Goal: Task Accomplishment & Management: Complete application form

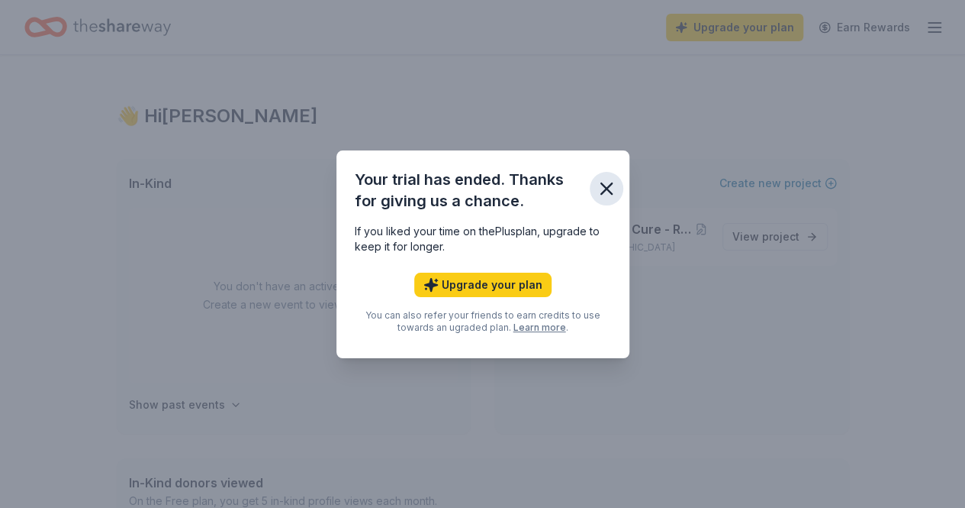
click at [612, 184] on icon "button" at bounding box center [606, 188] width 21 height 21
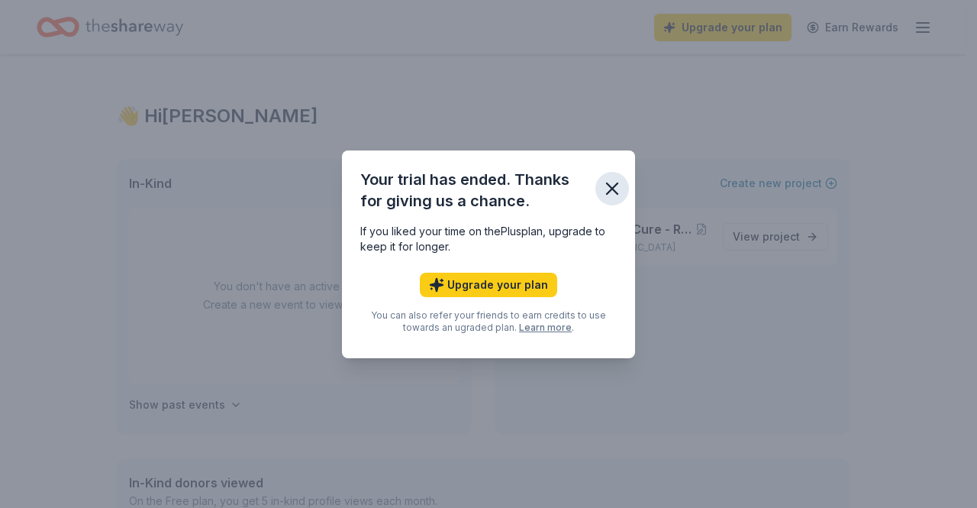
click at [608, 187] on icon "button" at bounding box center [611, 188] width 21 height 21
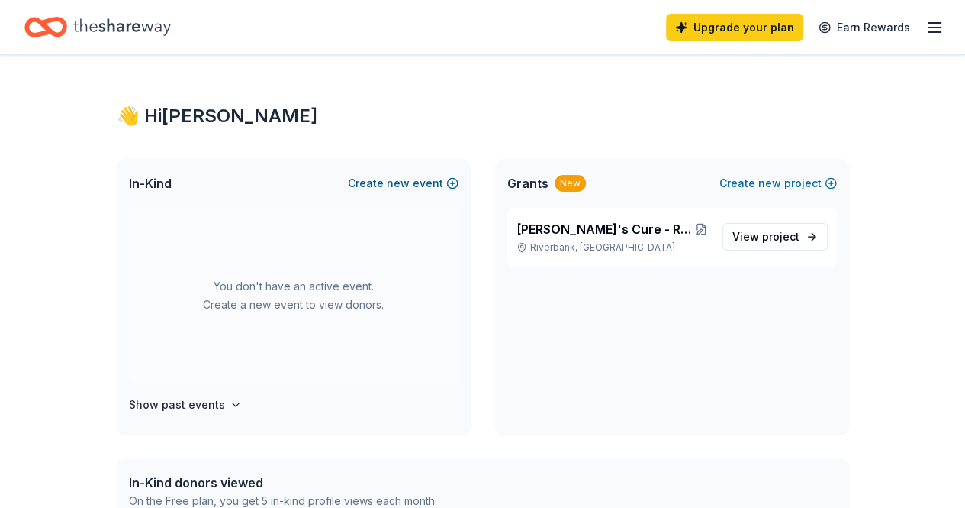
click at [420, 186] on button "Create new event" at bounding box center [403, 183] width 111 height 18
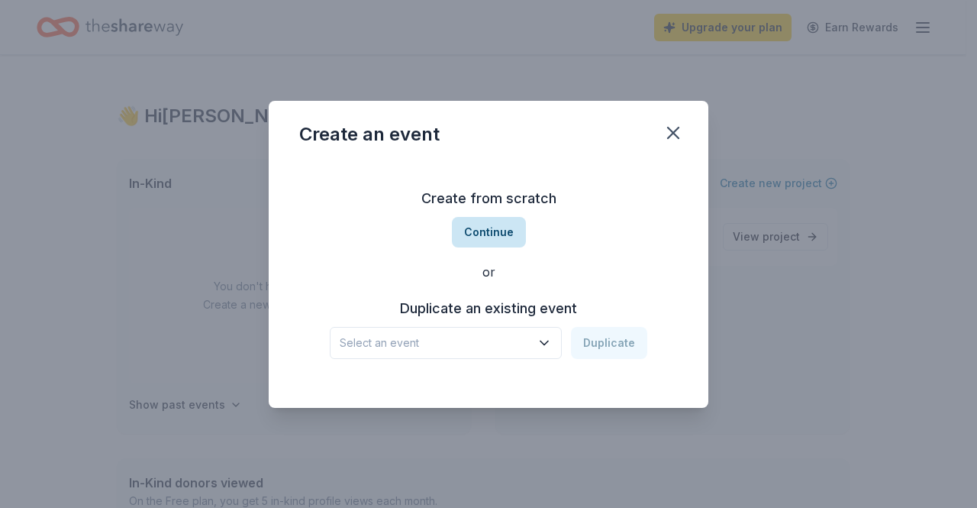
click at [490, 230] on button "Continue" at bounding box center [489, 232] width 74 height 31
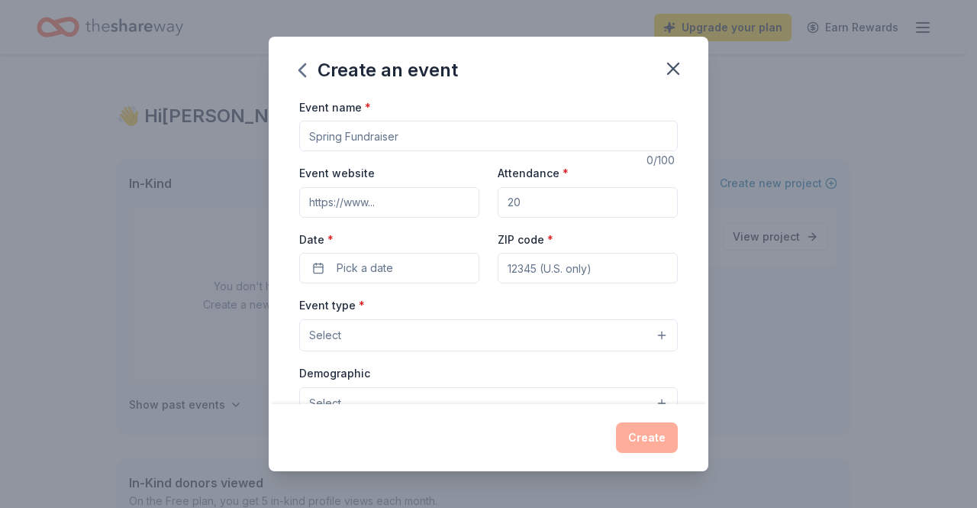
click at [406, 132] on input "Event name *" at bounding box center [488, 136] width 379 height 31
type input "[PERSON_NAME]'s Cure Dinner 2026"
click at [550, 193] on input "Attendance *" at bounding box center [588, 202] width 180 height 31
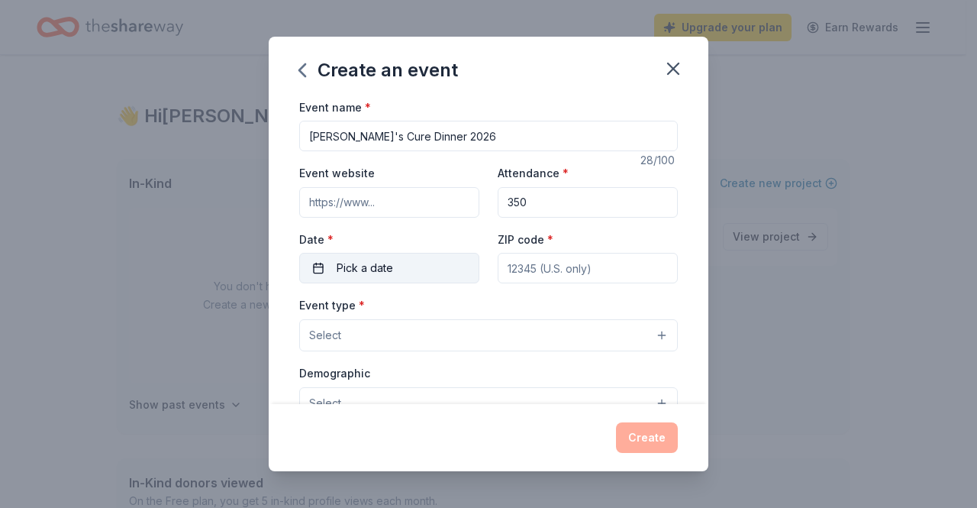
type input "350"
click at [401, 277] on button "Pick a date" at bounding box center [389, 268] width 180 height 31
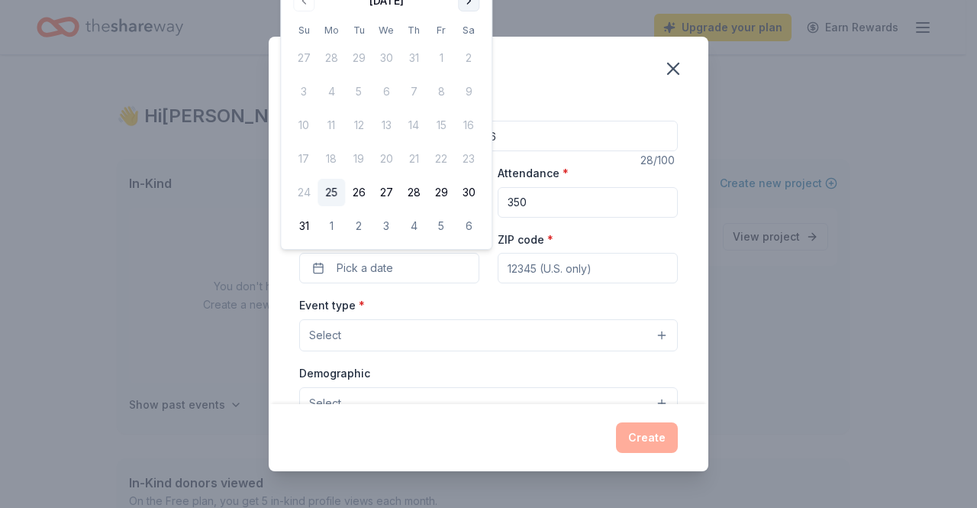
click at [466, 2] on button "Go to next month" at bounding box center [468, 0] width 21 height 21
click at [466, 2] on div "Create an event Event name * [PERSON_NAME]'s Cure Dinner 2026 28 /100 Event web…" at bounding box center [488, 254] width 977 height 508
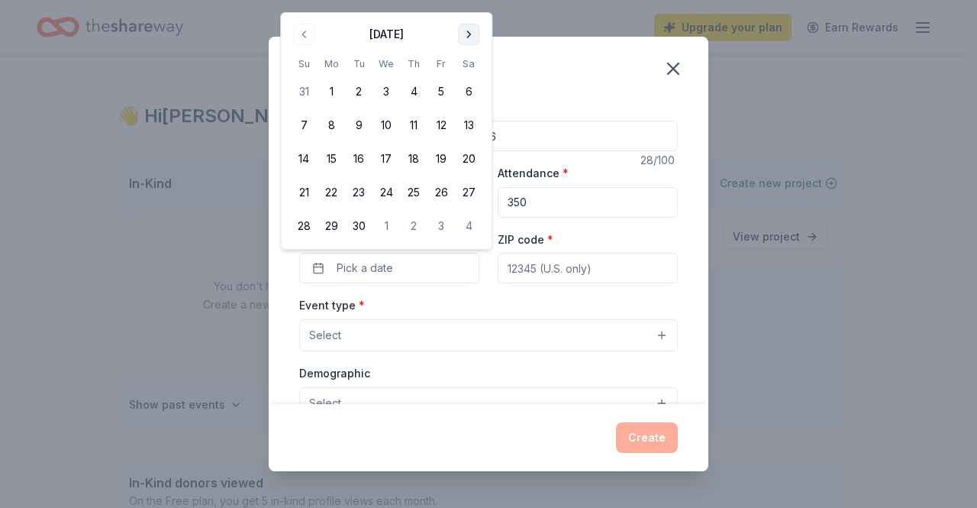
click at [466, 2] on div "Create an event Event name * [PERSON_NAME]'s Cure Dinner 2026 28 /100 Event web…" at bounding box center [488, 254] width 977 height 508
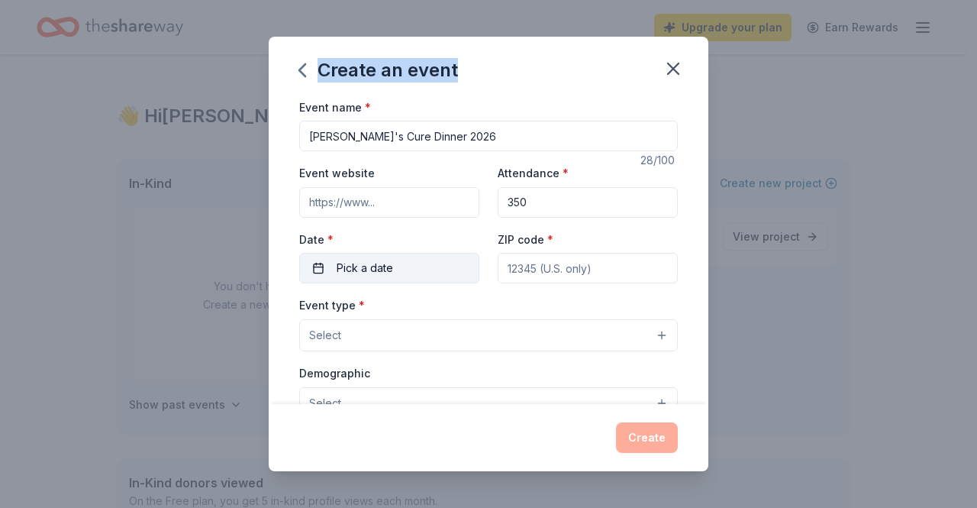
click at [391, 276] on span "Pick a date" at bounding box center [365, 268] width 56 height 18
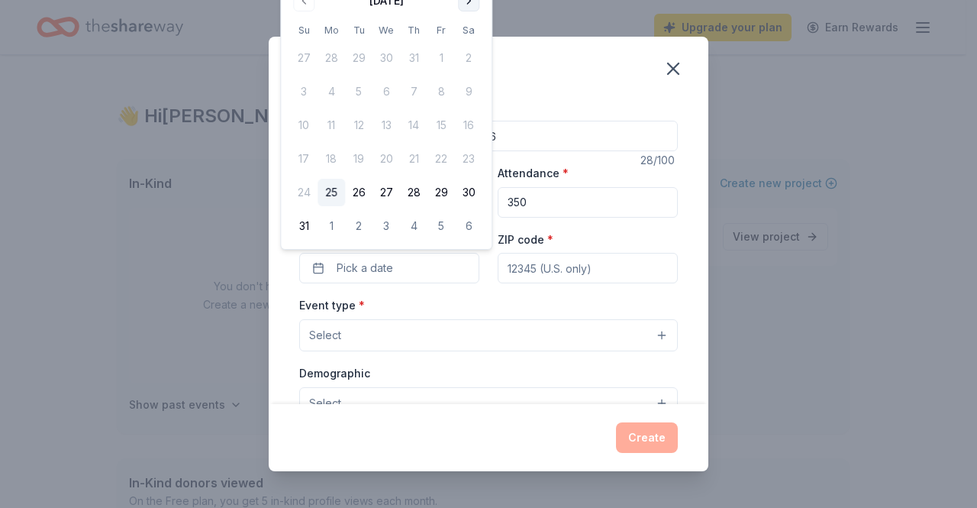
click at [469, 6] on button "Go to next month" at bounding box center [468, 0] width 21 height 21
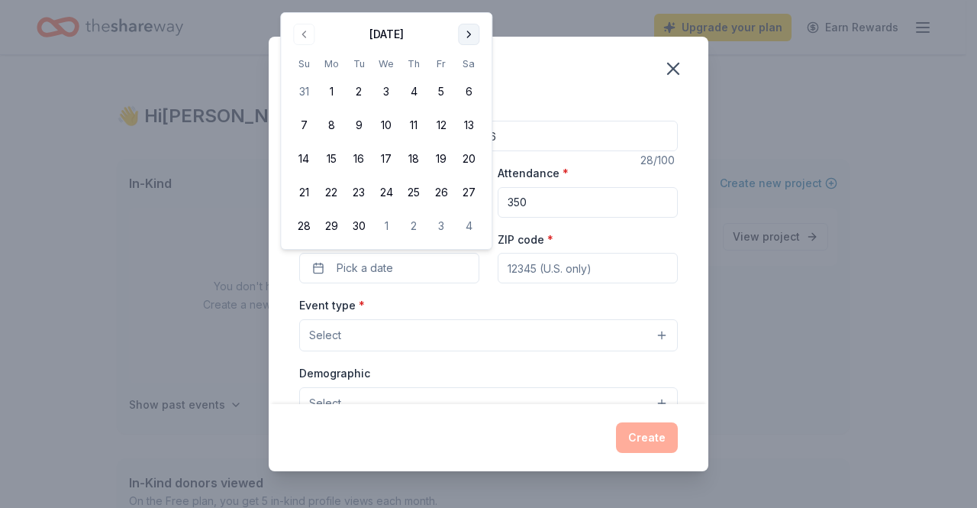
click at [469, 31] on button "Go to next month" at bounding box center [468, 34] width 21 height 21
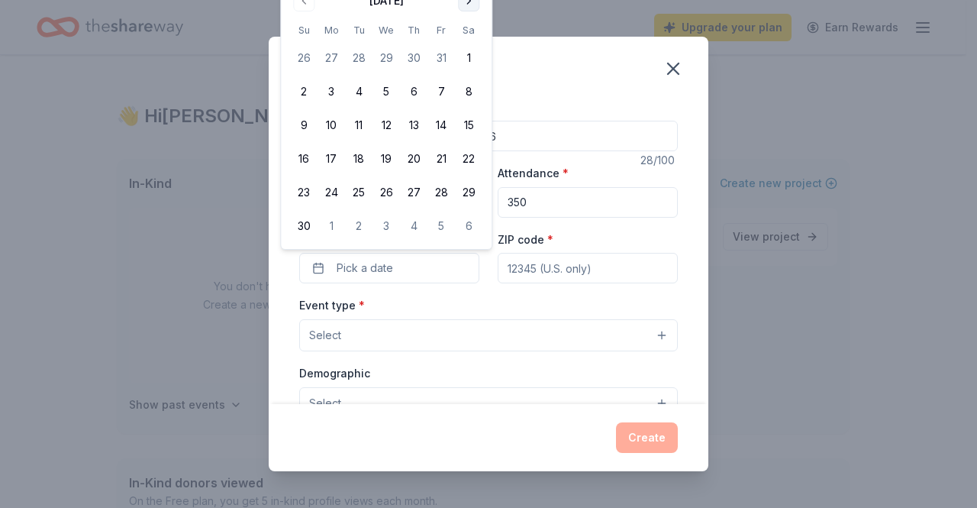
drag, startPoint x: 469, startPoint y: 31, endPoint x: 467, endPoint y: 4, distance: 27.5
click at [467, 4] on div "[DATE] Su Mo Tu We Th Fr Sa 26 27 28 29 30 31 1 2 3 4 5 6 7 8 9 10 11 12 13 14 …" at bounding box center [386, 114] width 192 height 251
click at [467, 4] on button "Go to next month" at bounding box center [468, 0] width 21 height 21
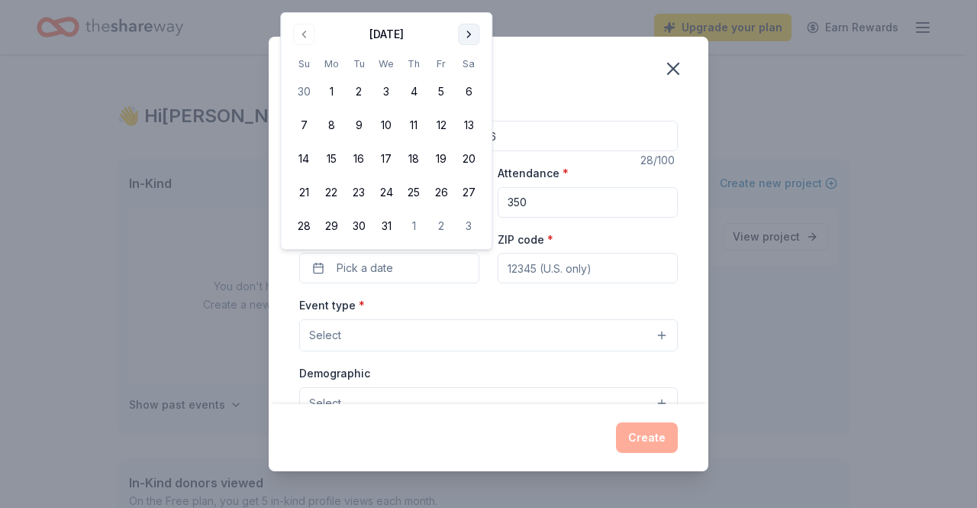
click at [469, 36] on button "Go to next month" at bounding box center [468, 34] width 21 height 21
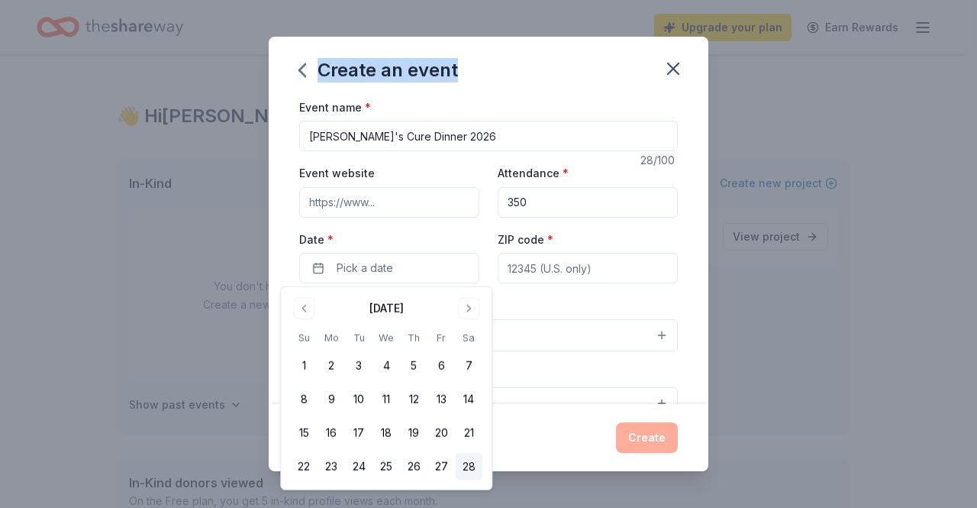
click at [469, 466] on button "28" at bounding box center [468, 466] width 27 height 27
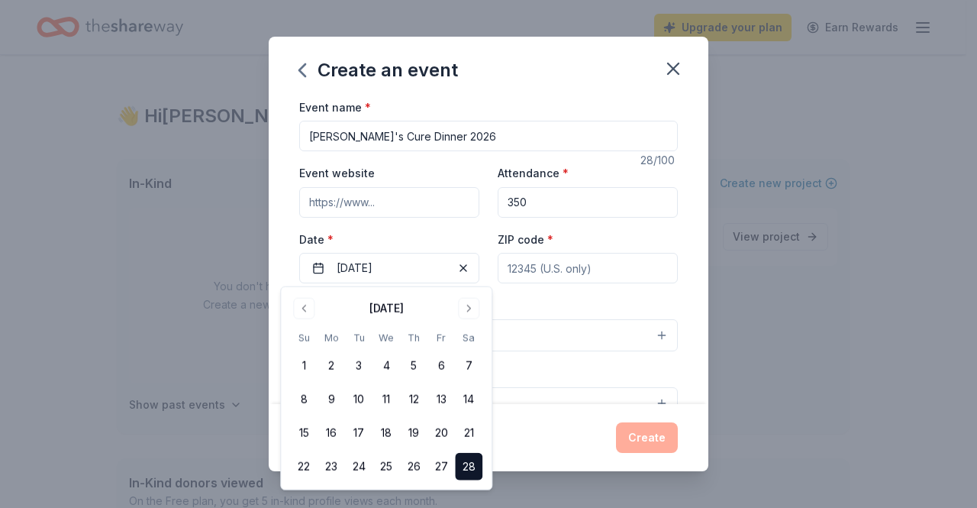
click at [579, 276] on input "ZIP code *" at bounding box center [588, 268] width 180 height 31
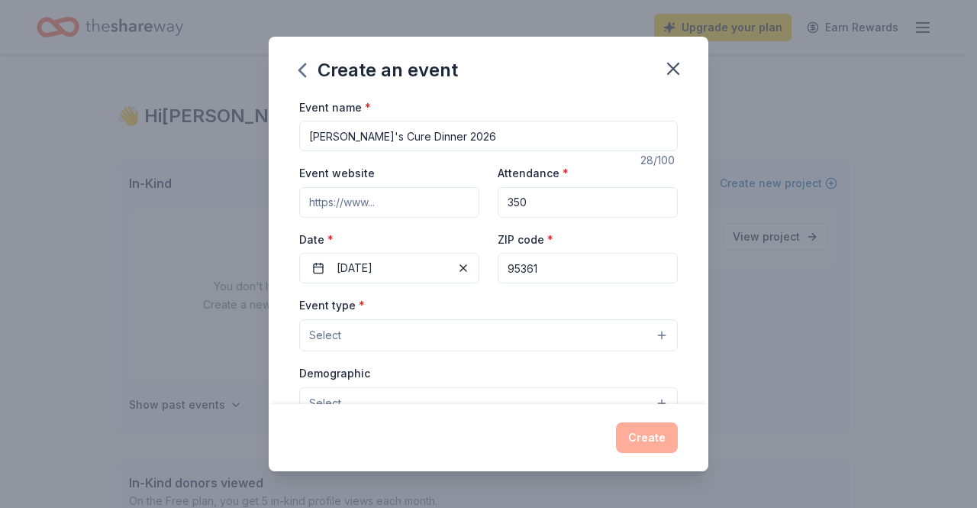
type input "95361"
click at [411, 343] on button "Select" at bounding box center [488, 335] width 379 height 32
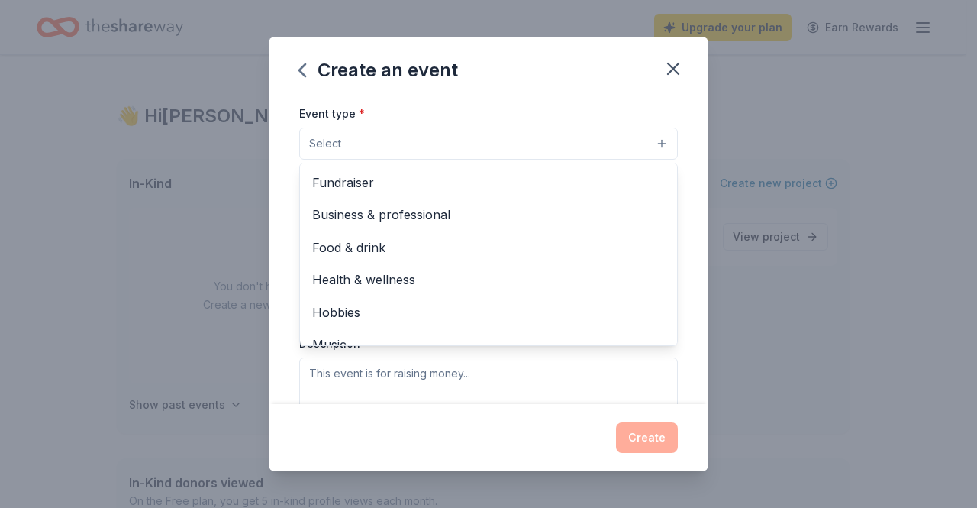
scroll to position [192, 0]
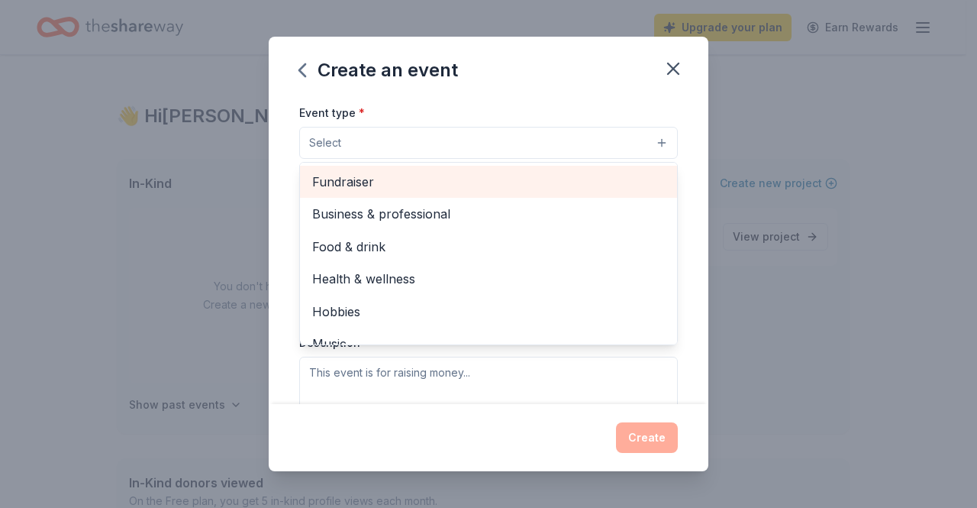
click at [339, 185] on span "Fundraiser" at bounding box center [488, 182] width 353 height 20
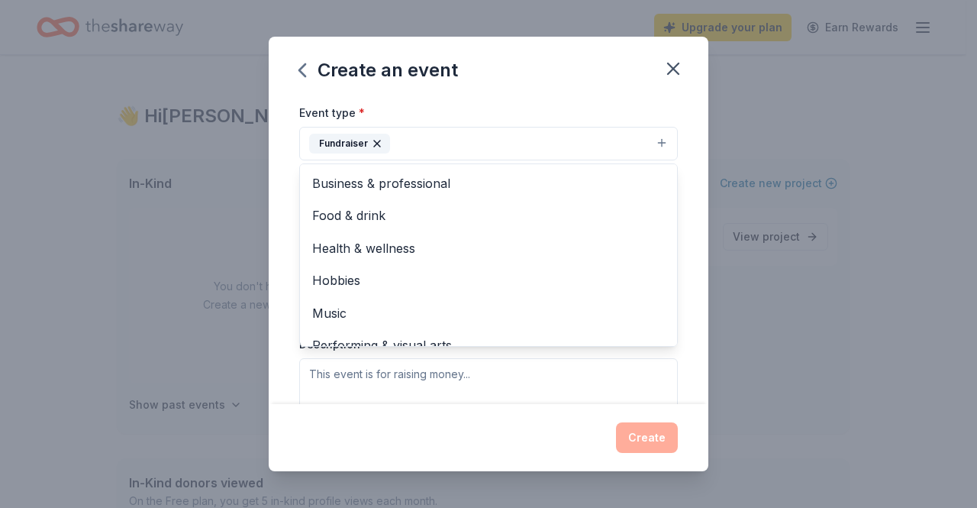
click at [551, 103] on div "Event type * Fundraiser Business & professional Food & drink Health & wellness …" at bounding box center [488, 131] width 379 height 57
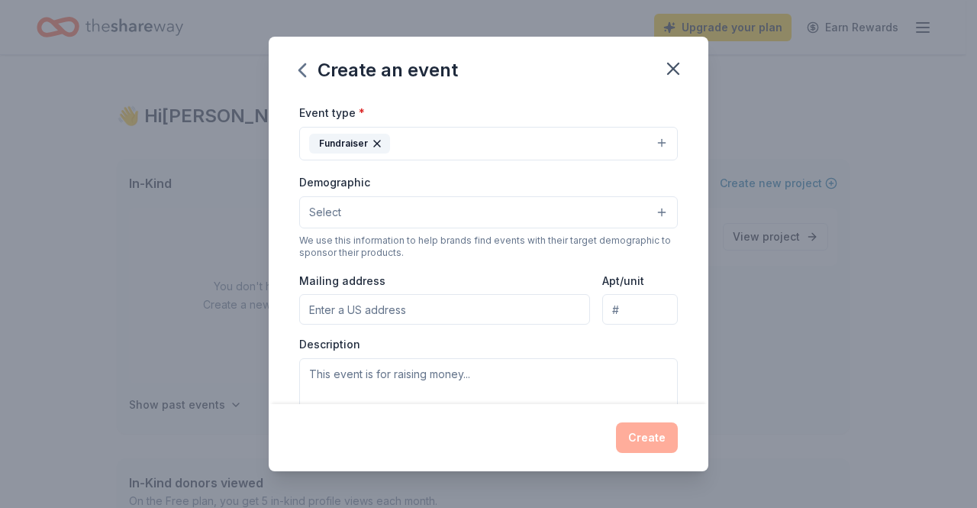
click at [417, 308] on input "Mailing address" at bounding box center [444, 309] width 291 height 31
type input "[STREET_ADDRESS][PERSON_NAME]"
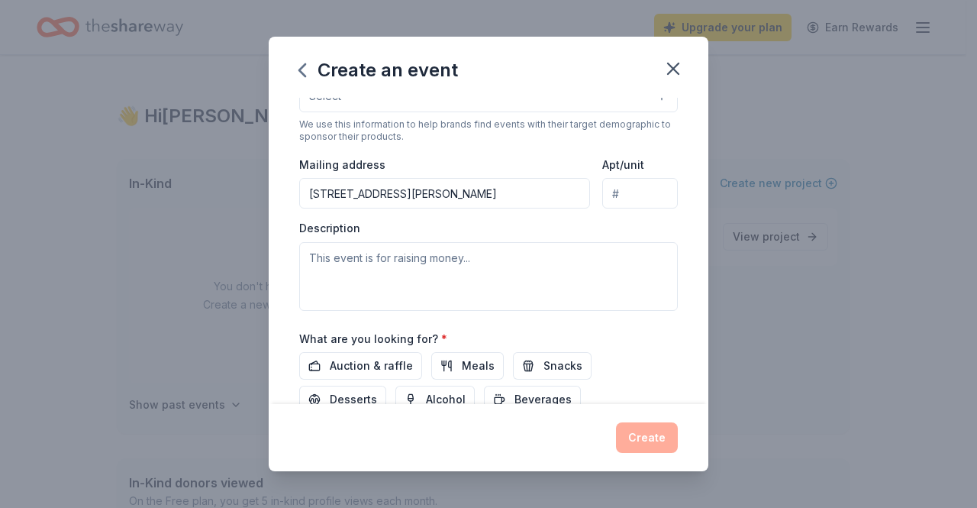
scroll to position [318, 0]
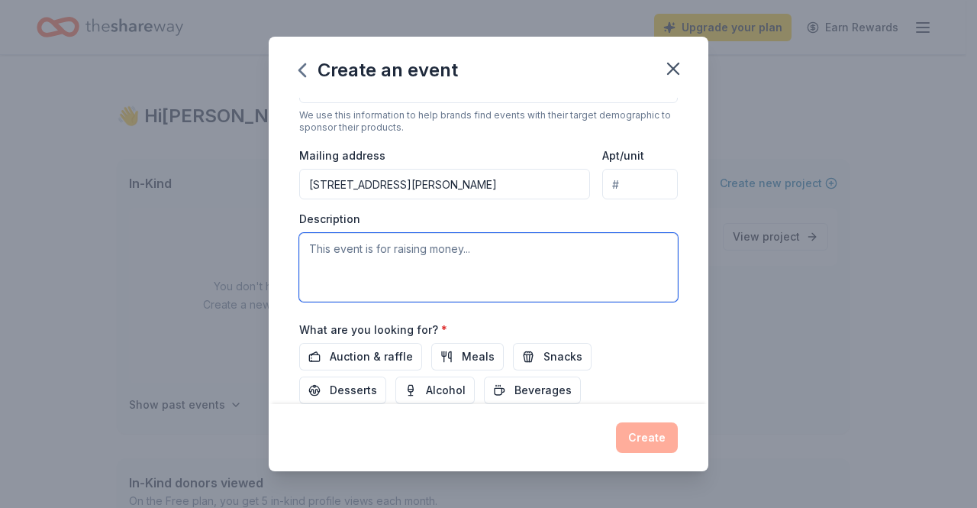
click at [426, 251] on textarea at bounding box center [488, 267] width 379 height 69
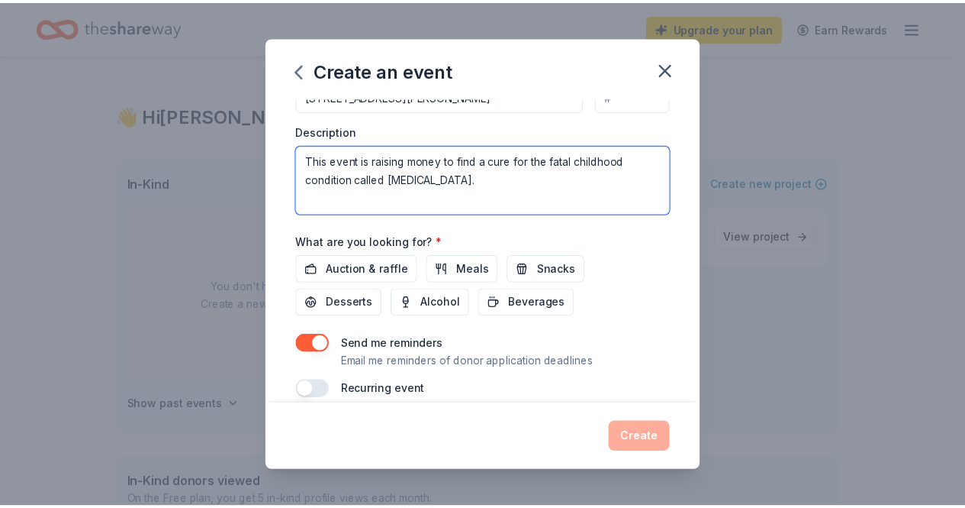
scroll to position [420, 0]
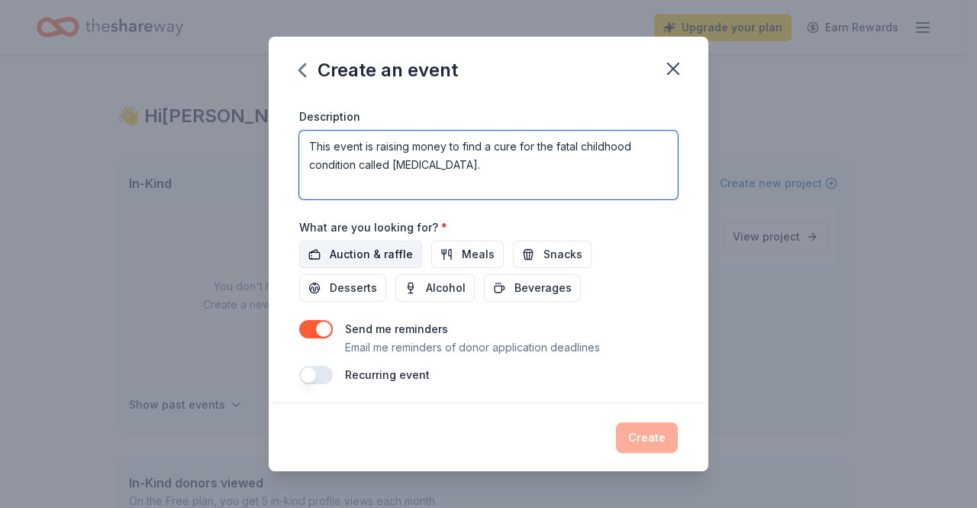
type textarea "This event is raising money to find a cure for the fatal childhood condition ca…"
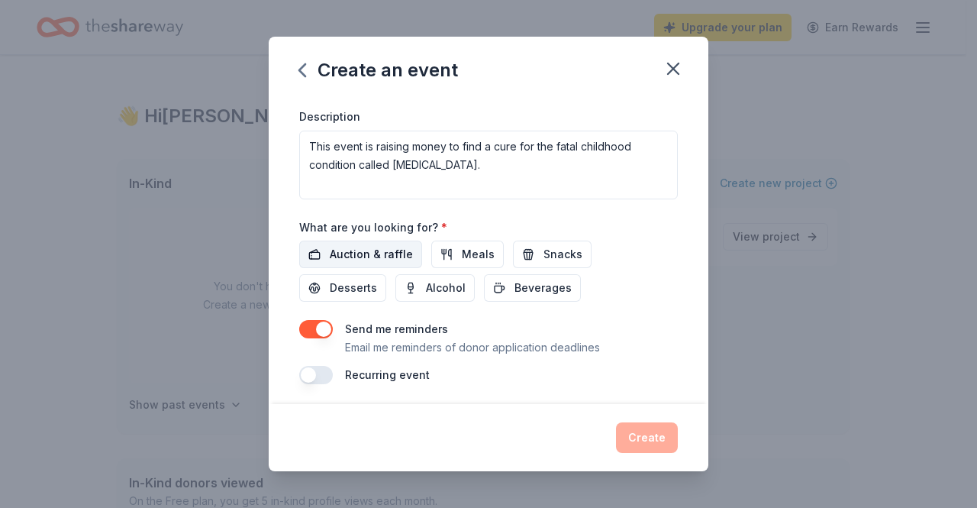
click at [371, 248] on span "Auction & raffle" at bounding box center [371, 254] width 83 height 18
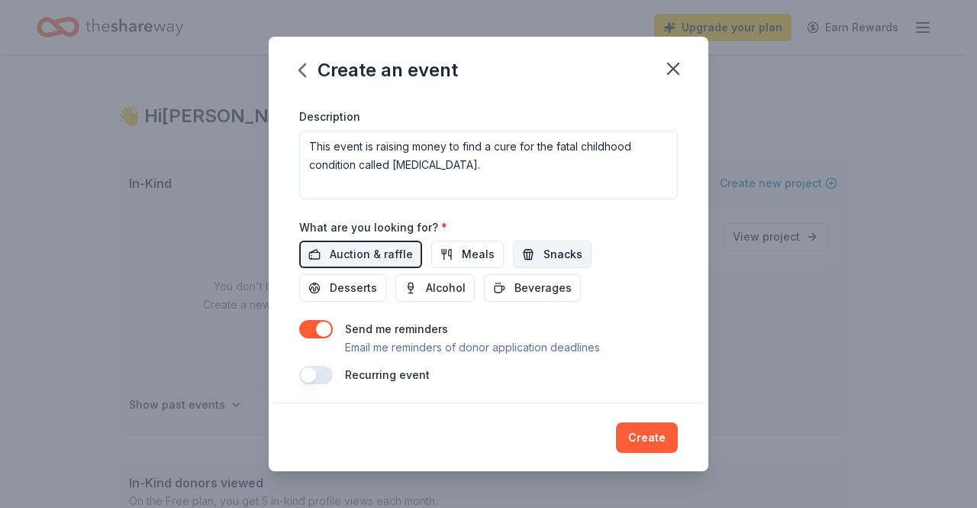
click at [566, 245] on span "Snacks" at bounding box center [562, 254] width 39 height 18
click at [546, 250] on span "Snacks" at bounding box center [562, 254] width 39 height 18
click at [637, 443] on button "Create" at bounding box center [647, 437] width 62 height 31
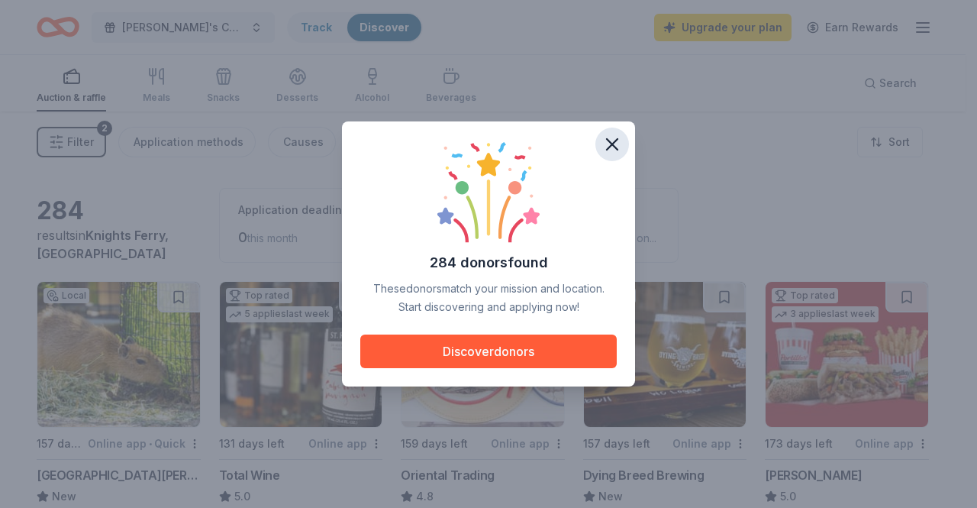
click at [617, 138] on icon "button" at bounding box center [611, 144] width 21 height 21
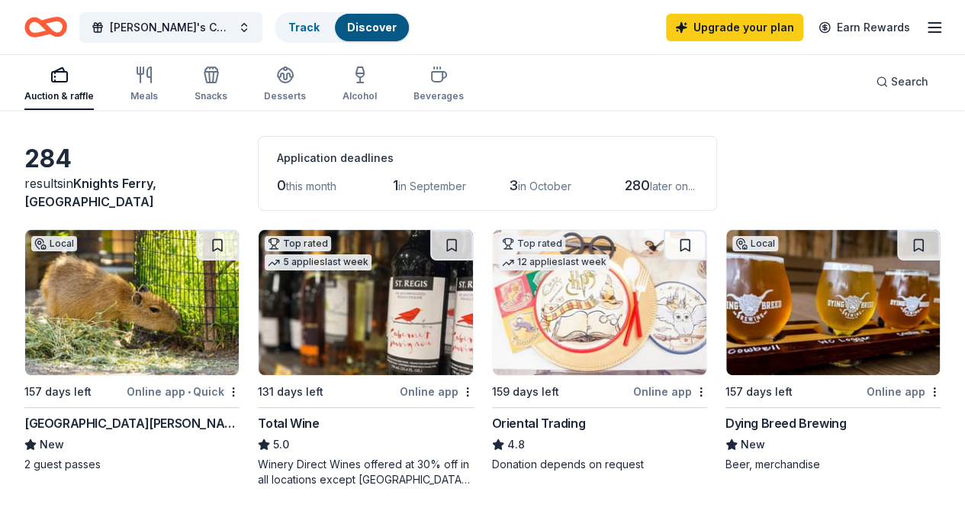
scroll to position [73, 0]
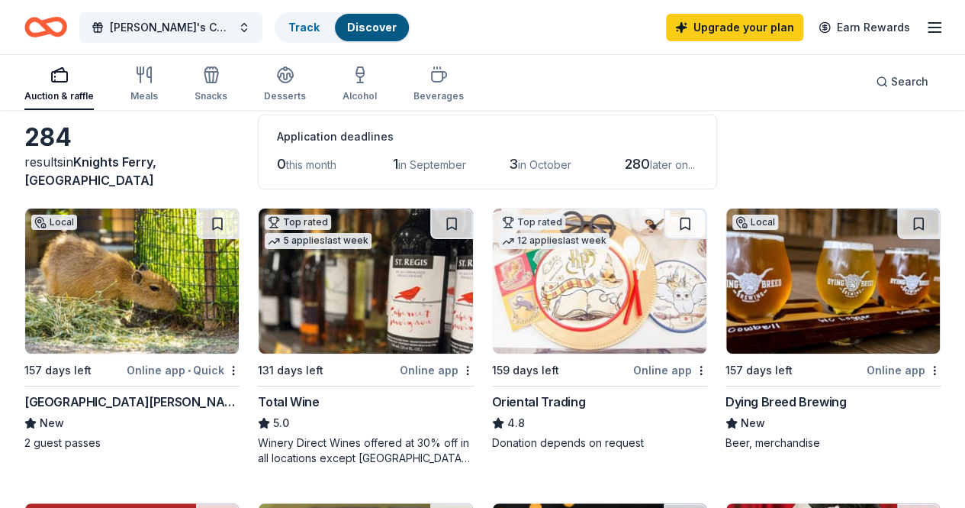
click at [295, 297] on img at bounding box center [366, 280] width 214 height 145
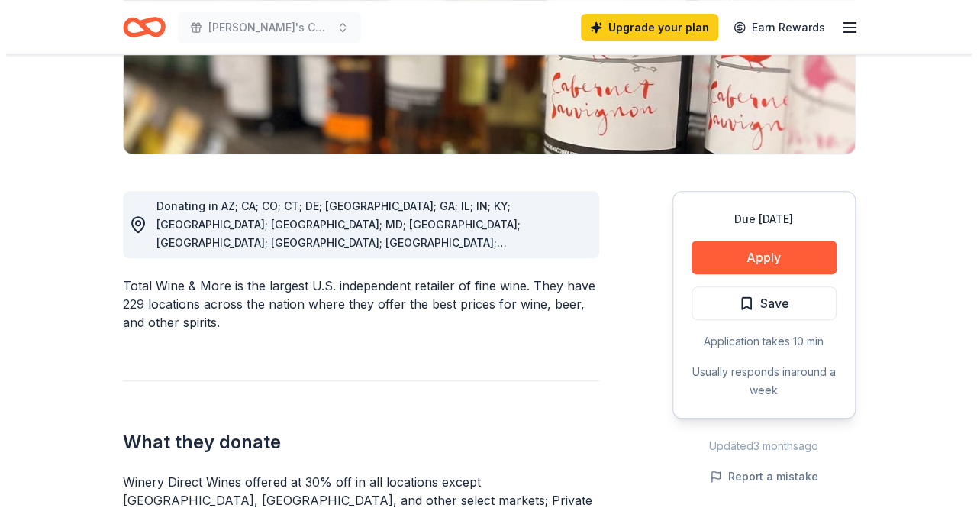
scroll to position [305, 0]
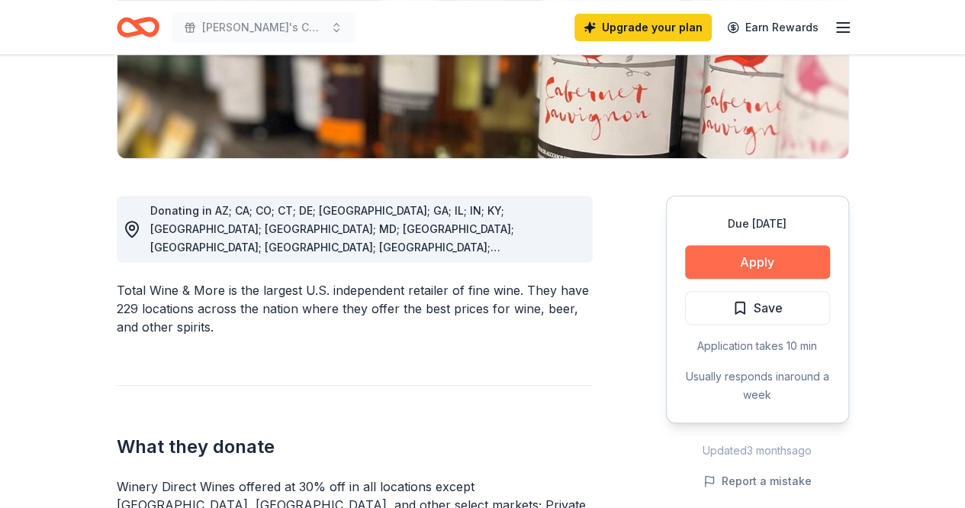
click at [742, 261] on button "Apply" at bounding box center [757, 262] width 145 height 34
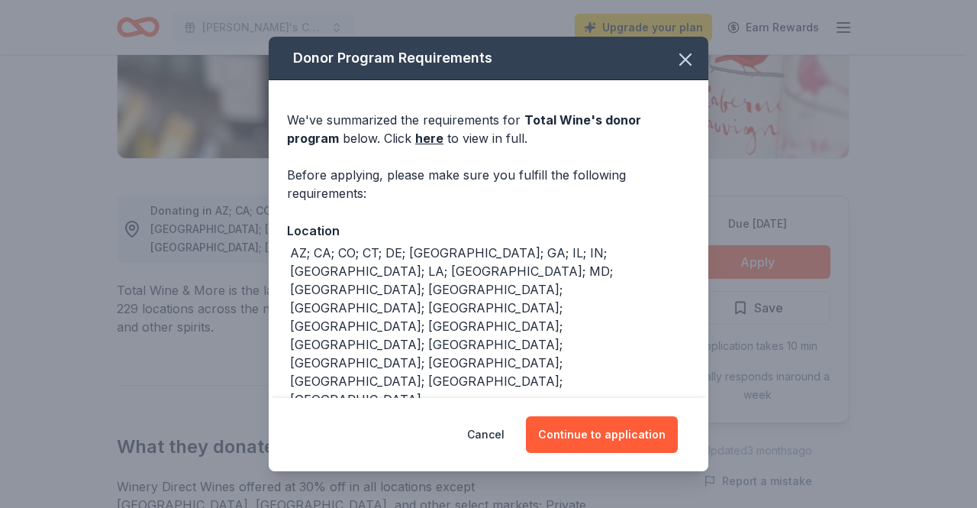
scroll to position [44, 0]
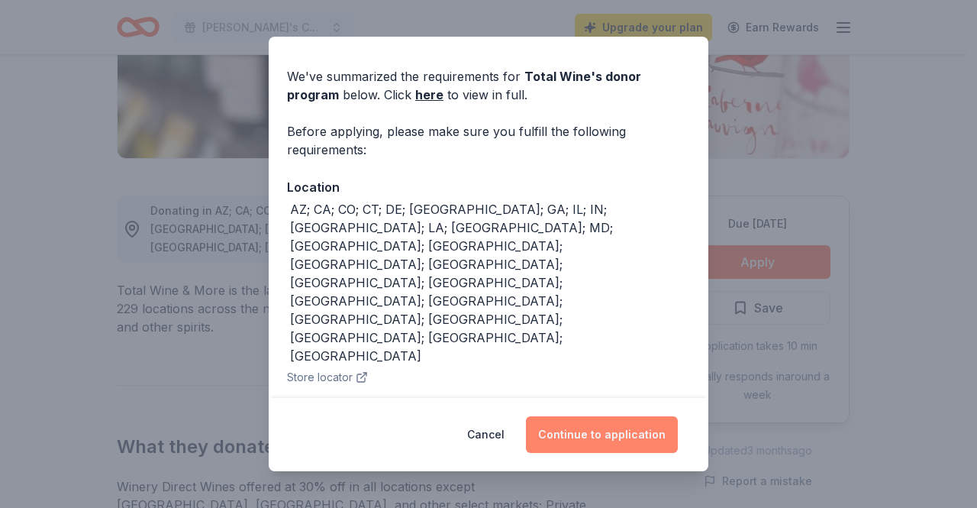
click at [592, 436] on button "Continue to application" at bounding box center [602, 434] width 152 height 37
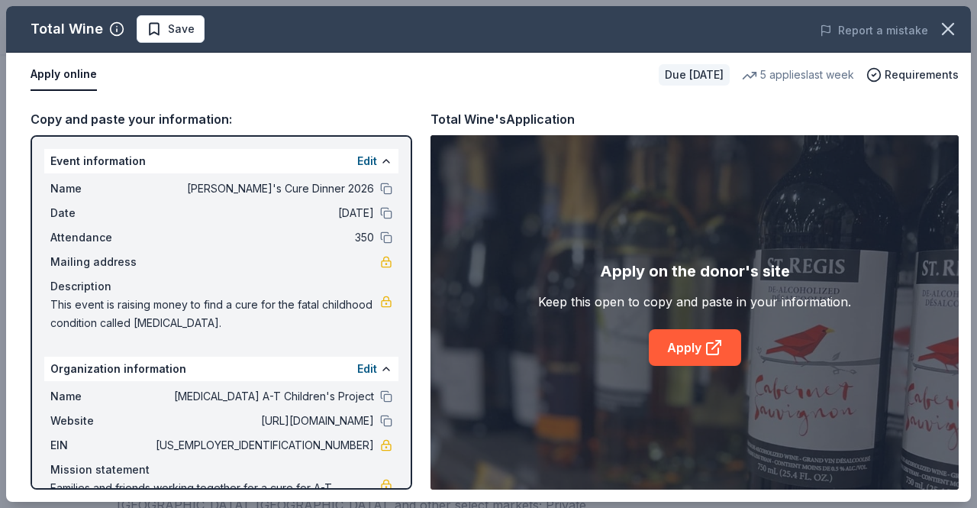
scroll to position [27, 0]
